Goal: Task Accomplishment & Management: Manage account settings

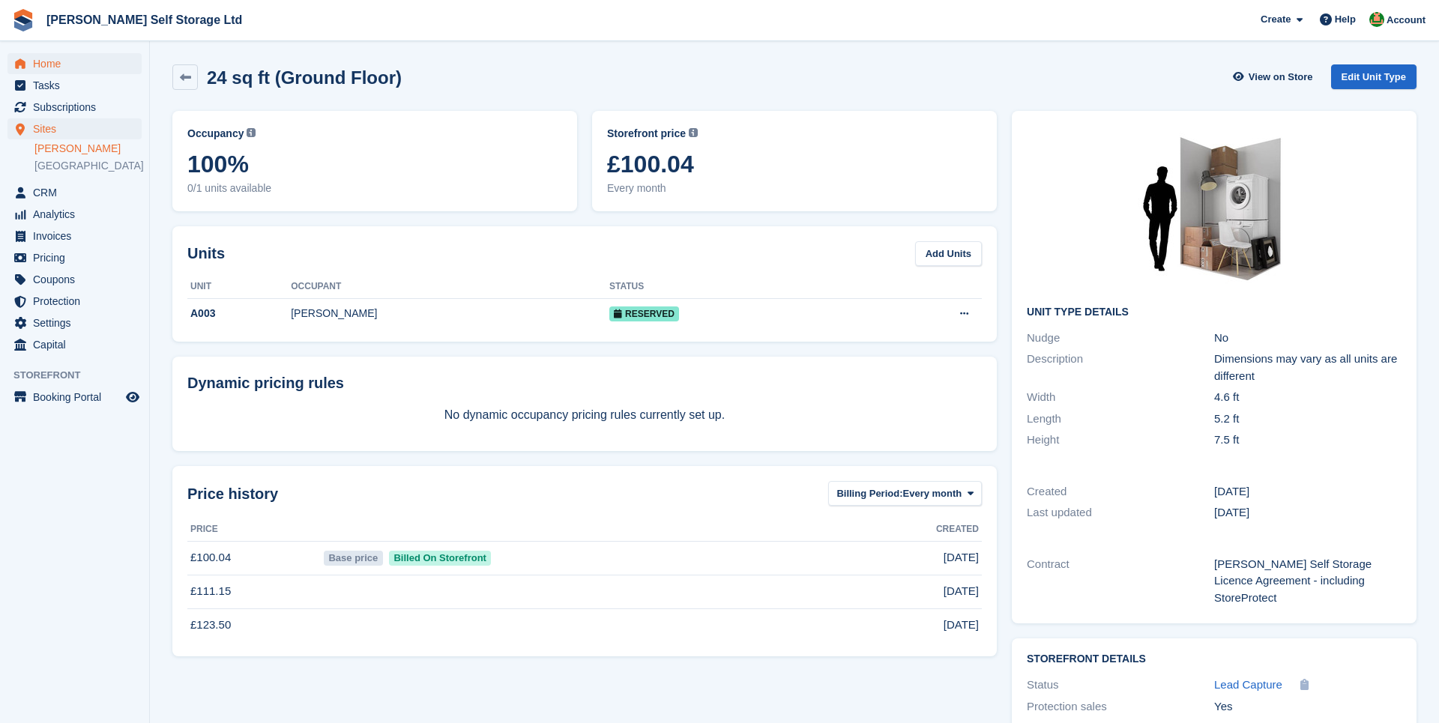
click at [75, 63] on span "Home" at bounding box center [78, 63] width 90 height 21
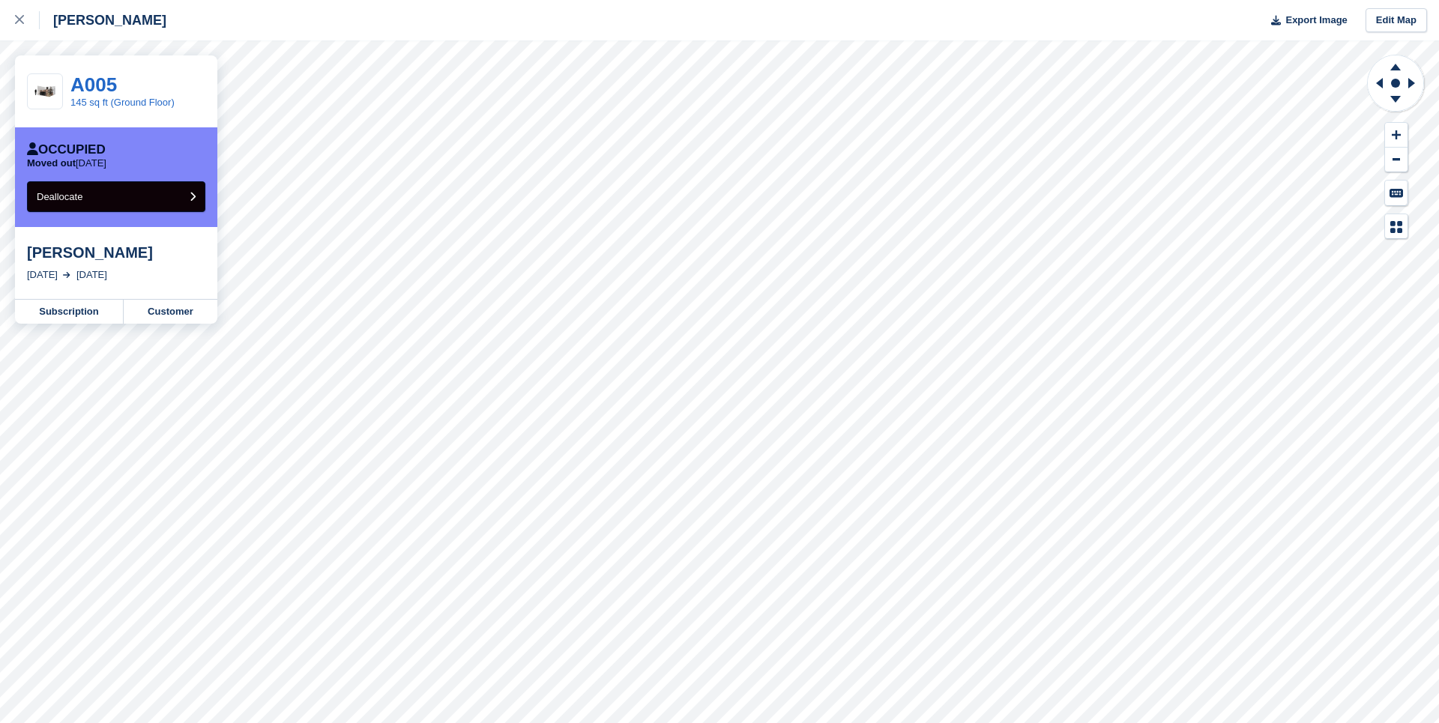
click at [136, 195] on button "Deallocate" at bounding box center [116, 196] width 178 height 31
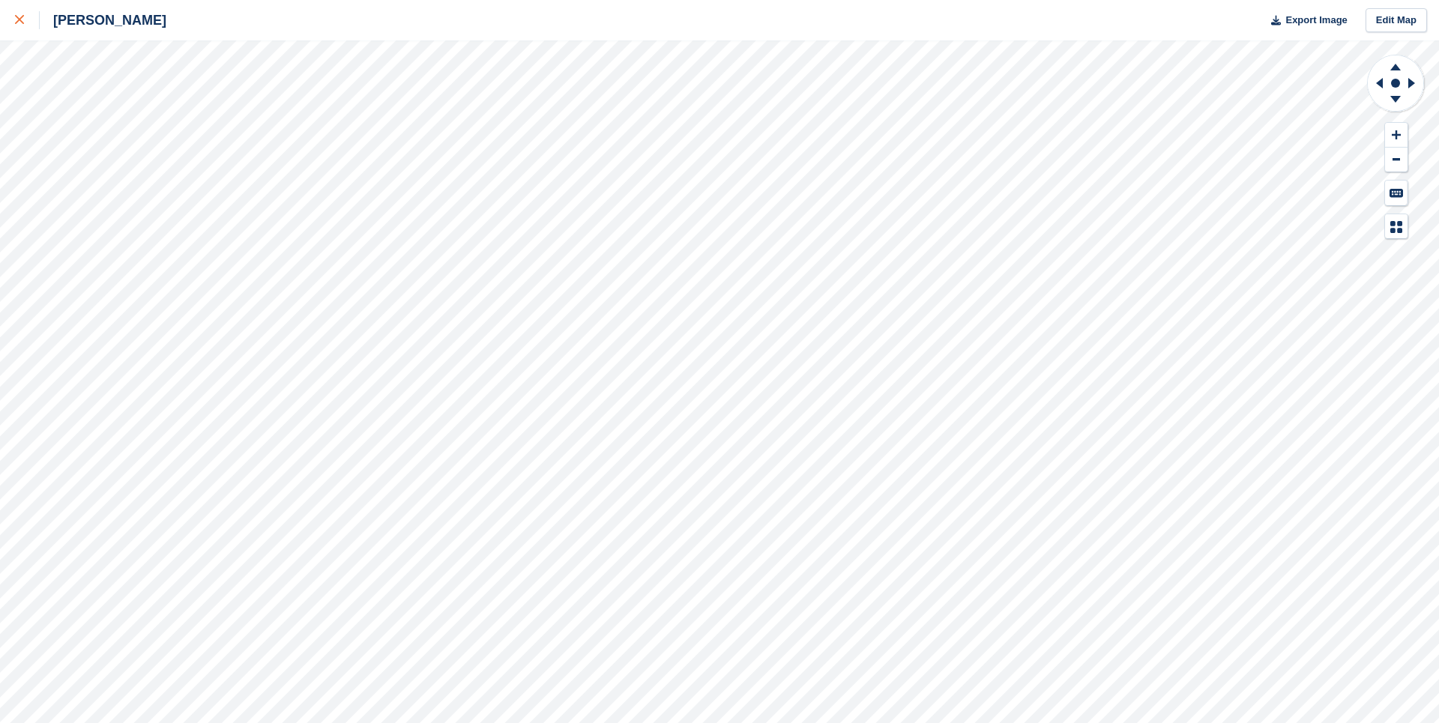
click at [17, 13] on div at bounding box center [27, 20] width 25 height 18
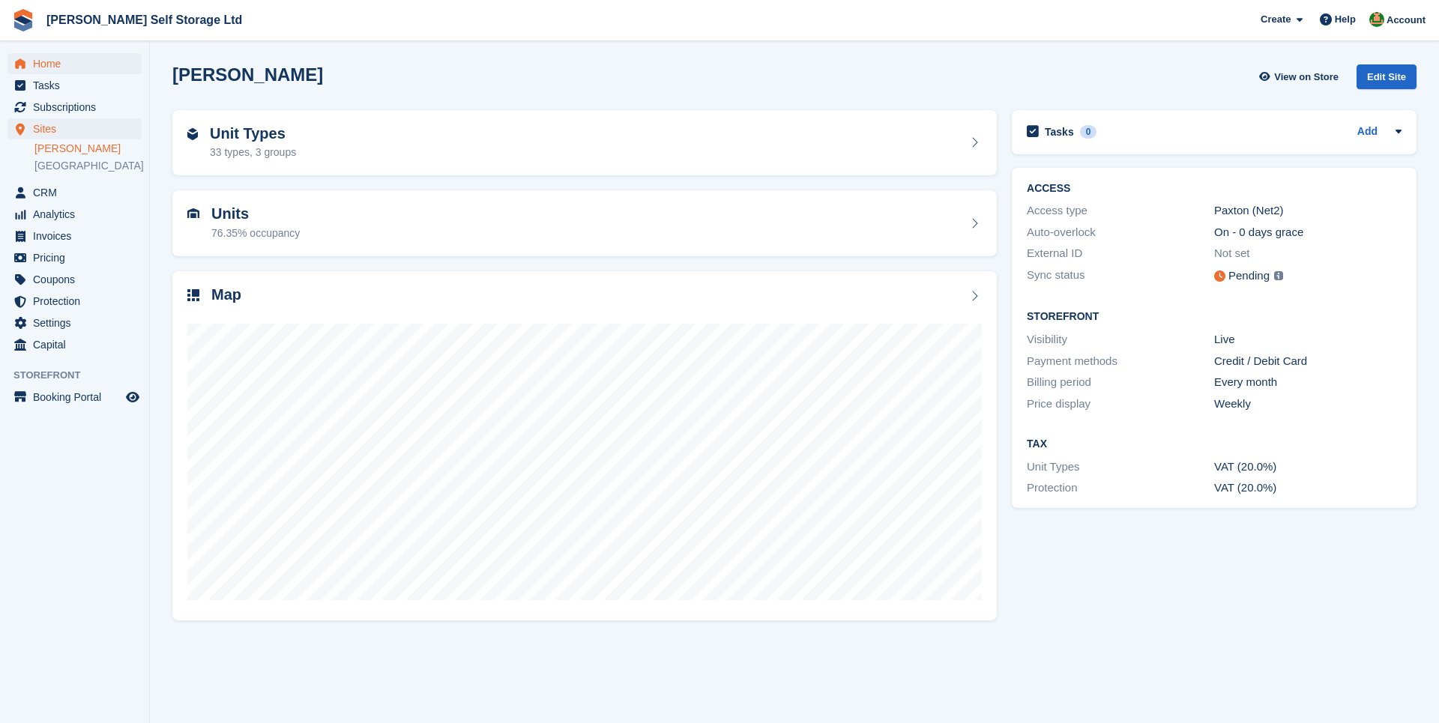
click at [78, 62] on span "Home" at bounding box center [78, 63] width 90 height 21
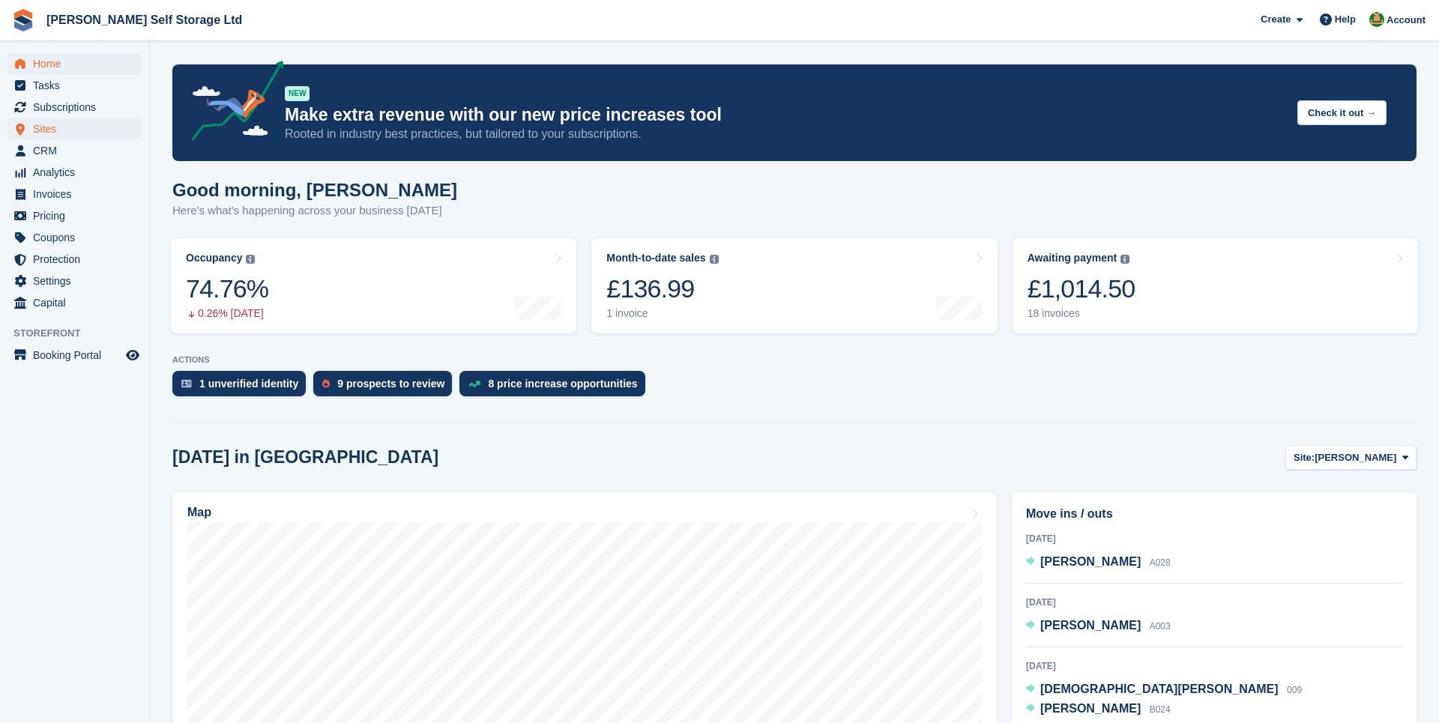
click at [76, 127] on span "Sites" at bounding box center [78, 128] width 90 height 21
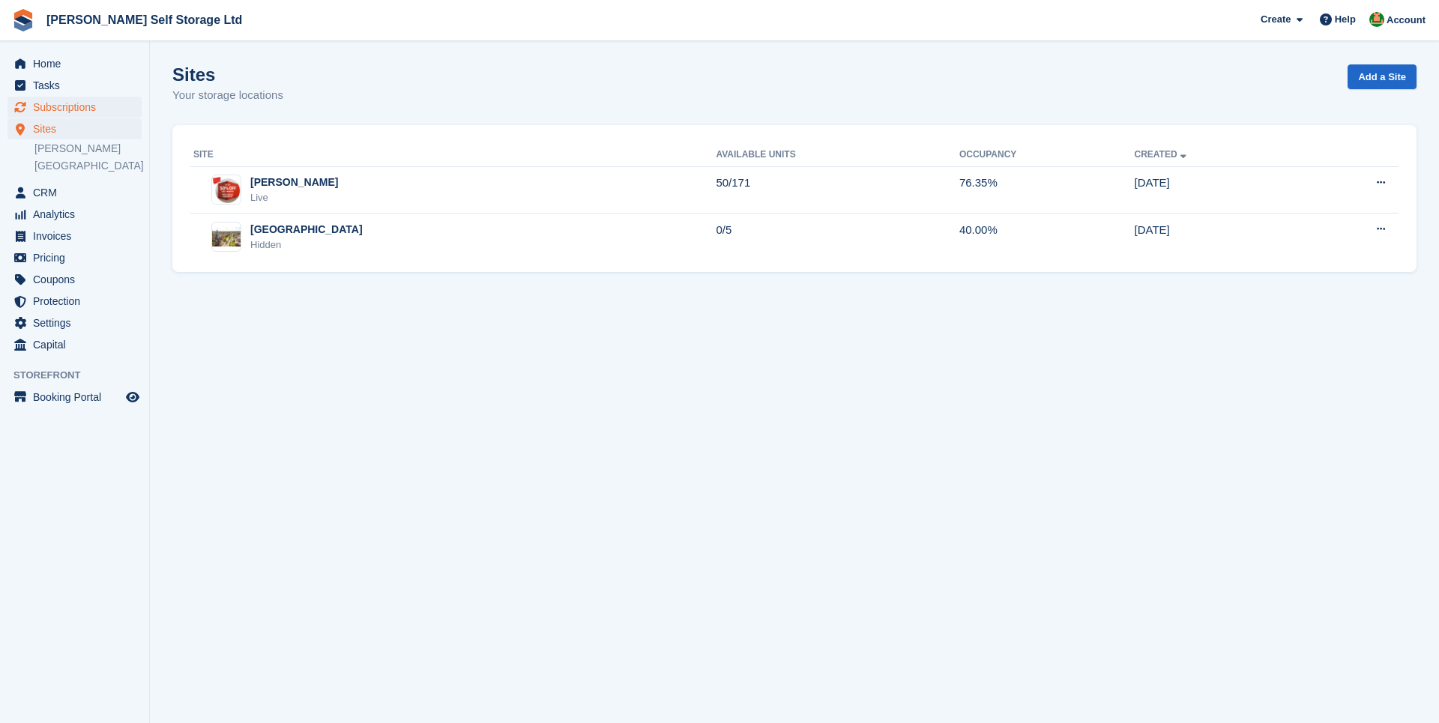
click at [42, 109] on span "Subscriptions" at bounding box center [78, 107] width 90 height 21
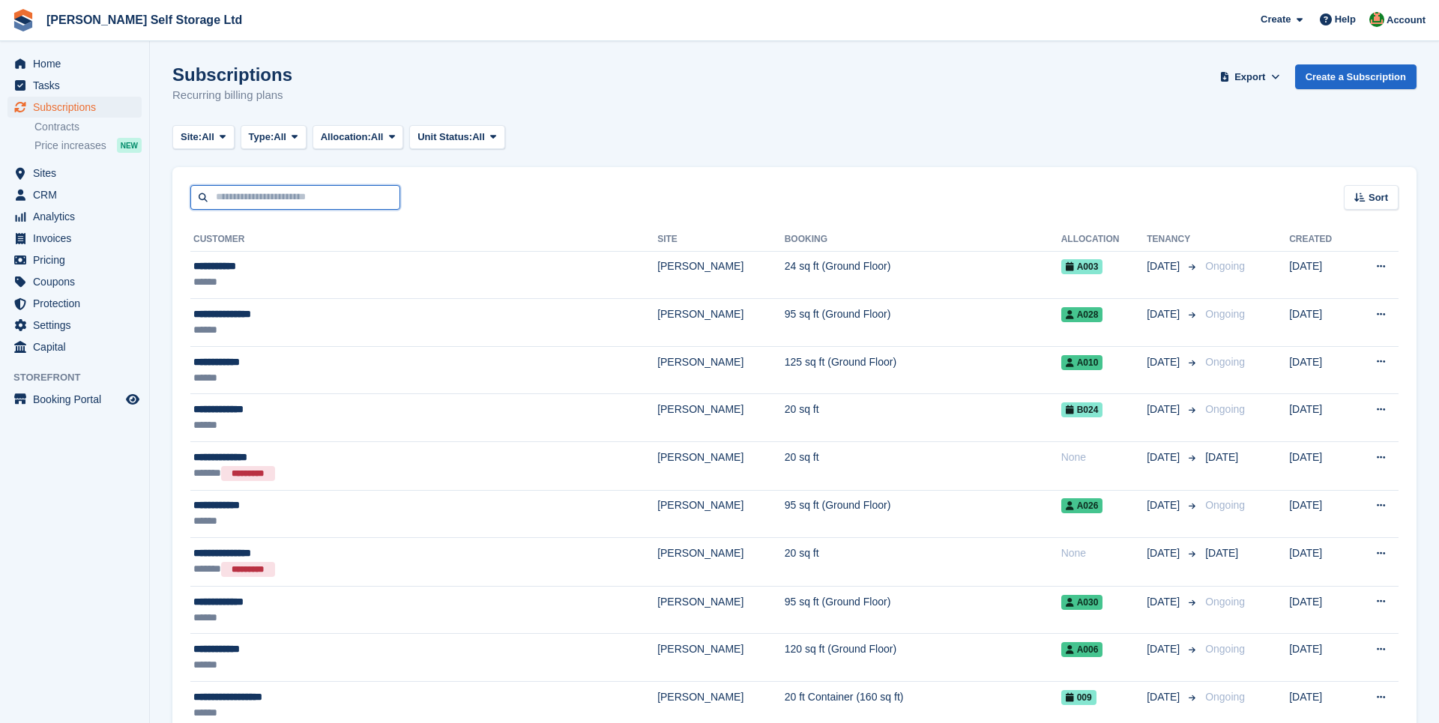
click at [264, 195] on input "text" at bounding box center [295, 197] width 210 height 25
type input "****"
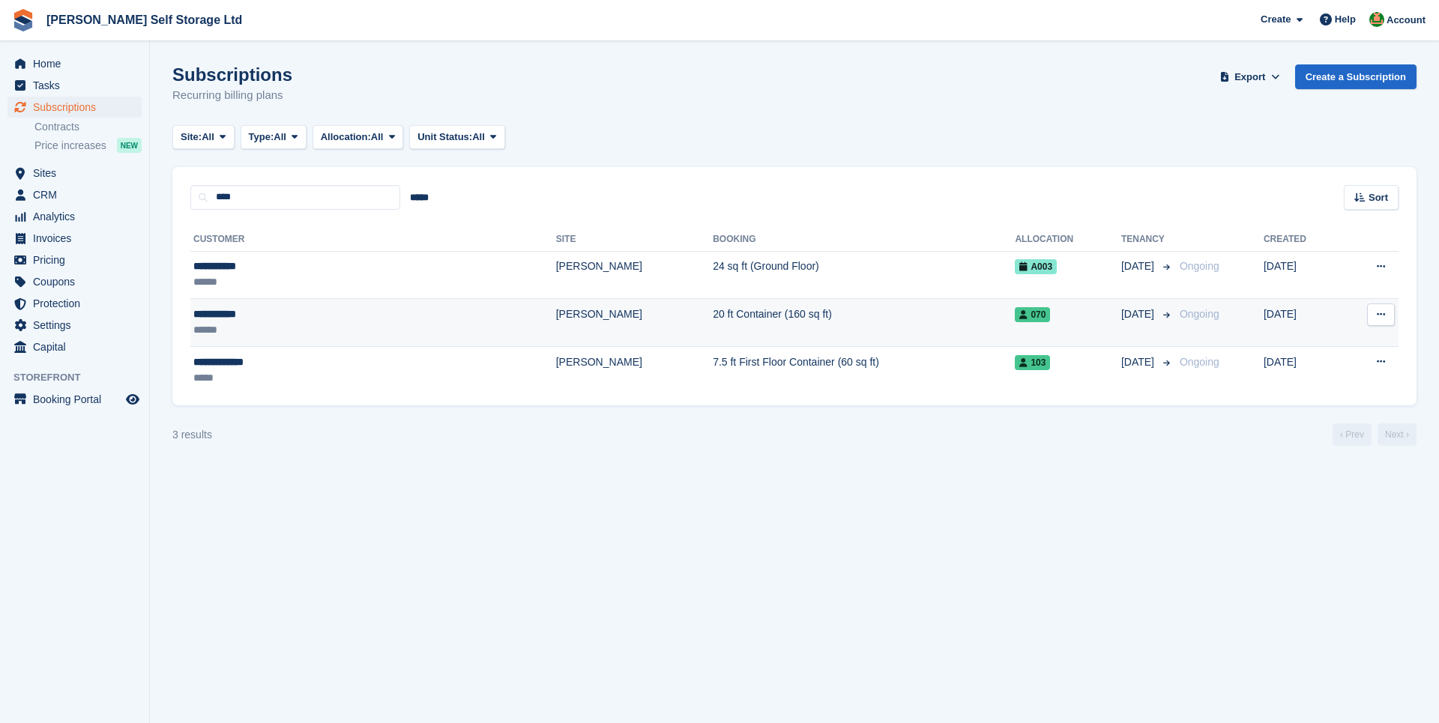
click at [331, 304] on td "**********" at bounding box center [373, 323] width 366 height 48
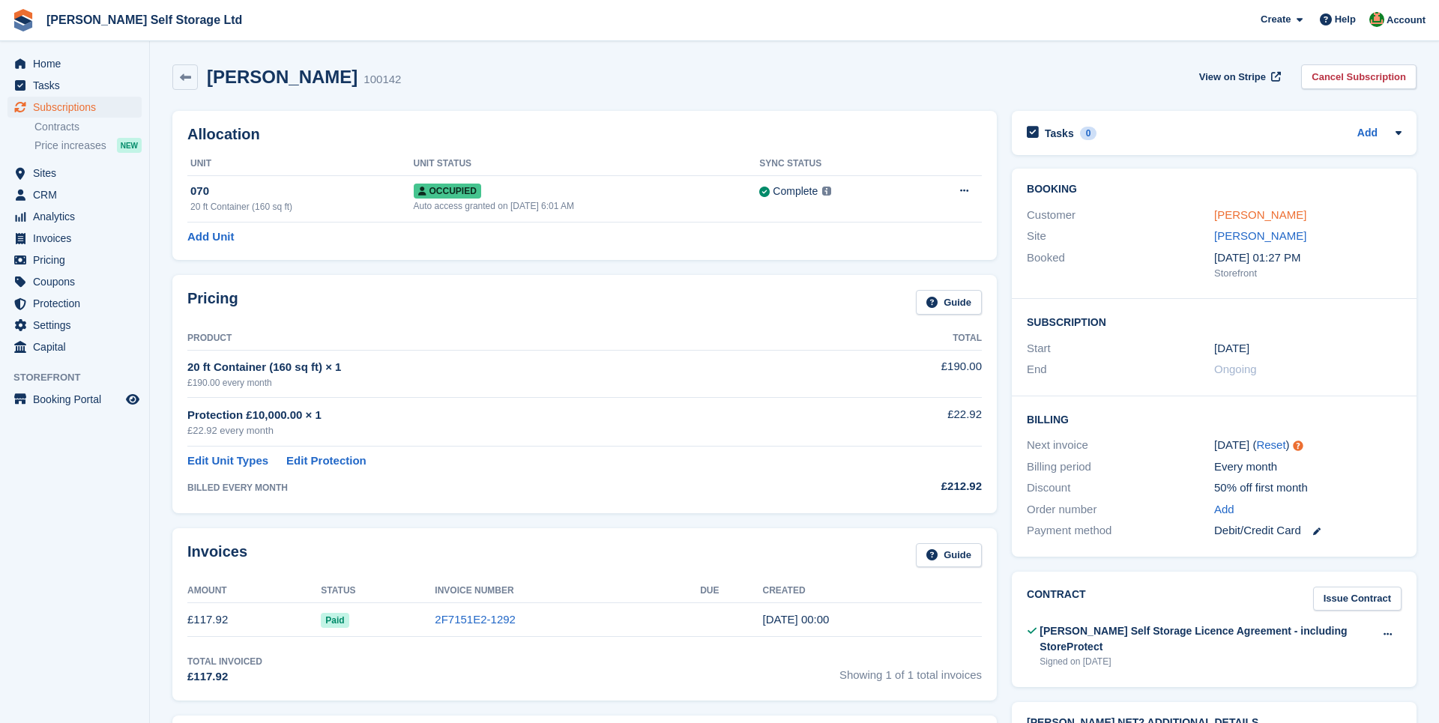
click at [1238, 217] on link "[PERSON_NAME]" at bounding box center [1260, 214] width 92 height 13
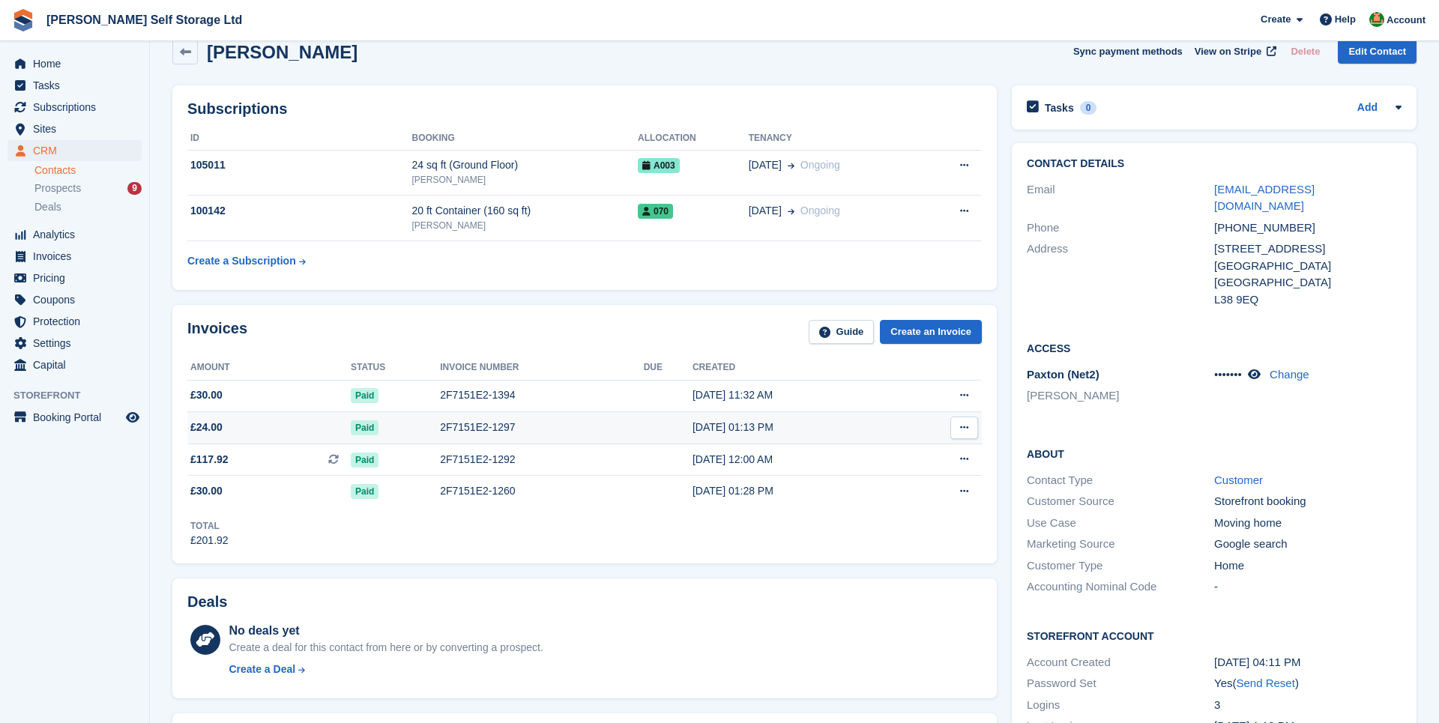
scroll to position [26, 0]
click at [217, 430] on span "£24.00" at bounding box center [206, 427] width 32 height 16
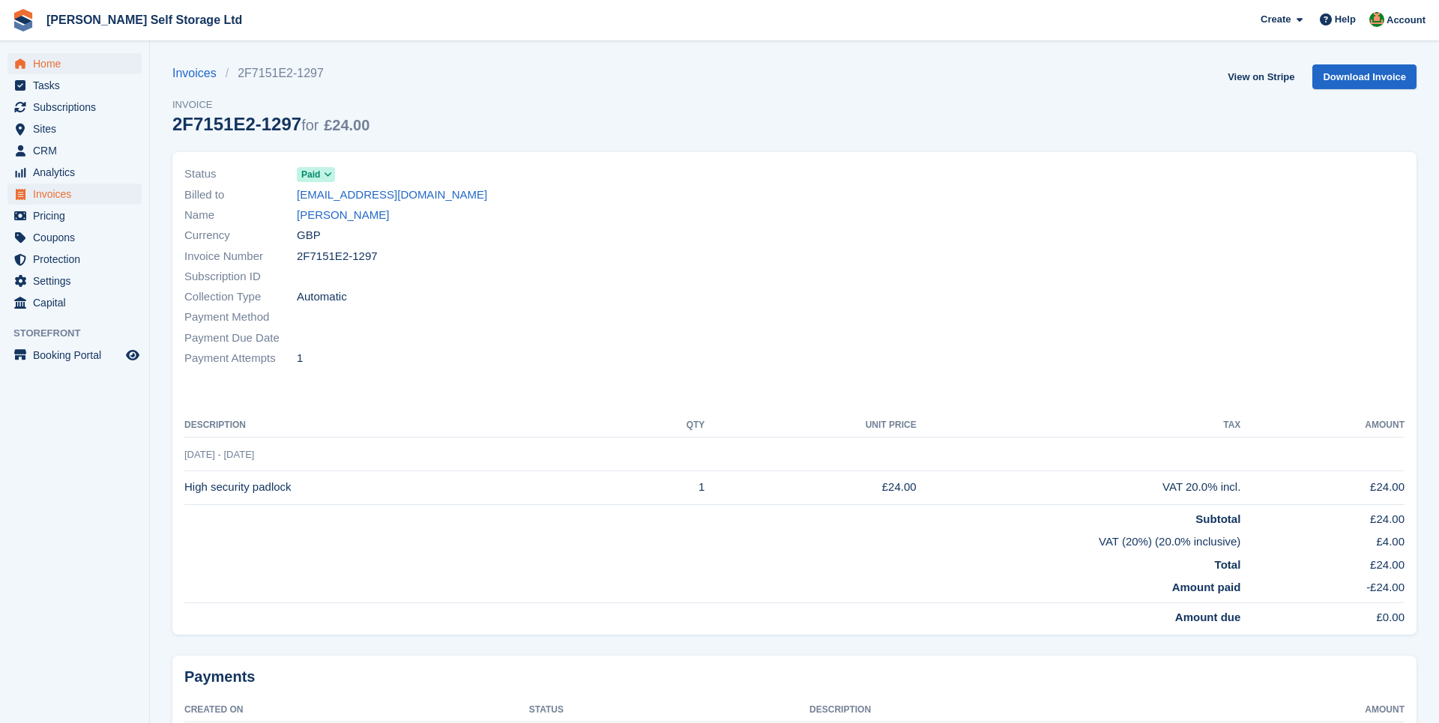
click at [72, 61] on span "Home" at bounding box center [78, 63] width 90 height 21
